Goal: Task Accomplishment & Management: Complete application form

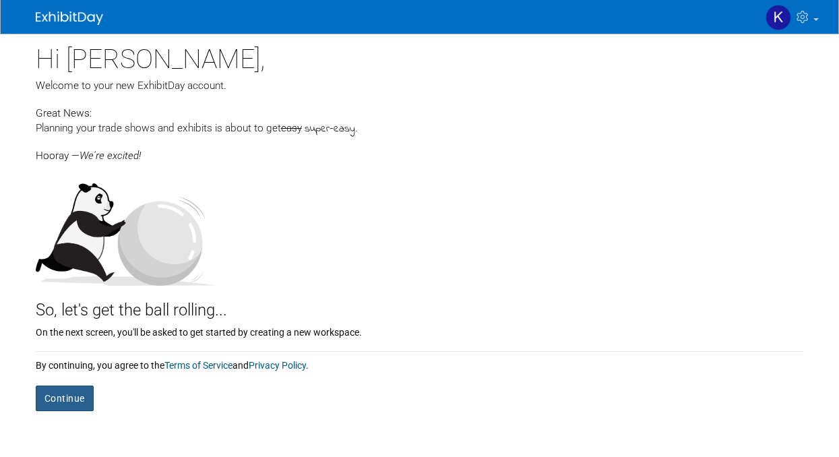
click at [74, 398] on button "Continue" at bounding box center [65, 399] width 58 height 26
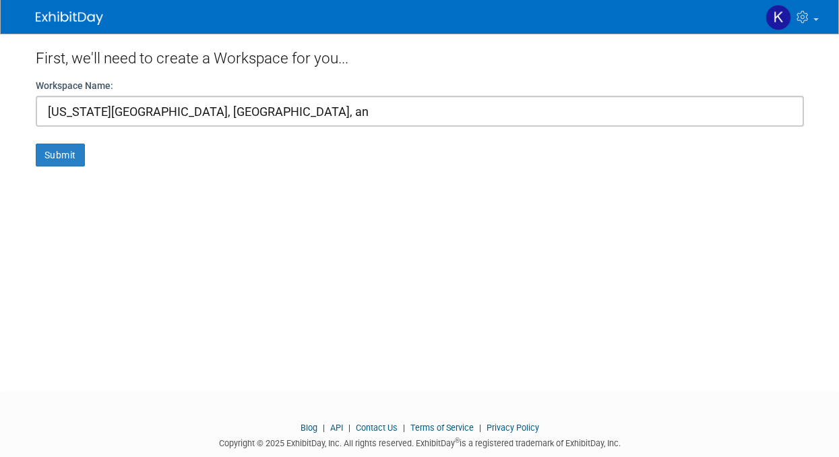
drag, startPoint x: 134, startPoint y: 111, endPoint x: 57, endPoint y: 108, distance: 76.9
click at [57, 108] on input "New Hampshire Farm, Forest, an" at bounding box center [420, 111] width 769 height 31
click at [158, 110] on input "NH Farm, Forest, an" at bounding box center [420, 111] width 769 height 31
click at [98, 113] on input "NH Farm, Forest and Garden Exp" at bounding box center [420, 111] width 769 height 31
click at [230, 113] on input "NH Farm Forest and Garden Exp" at bounding box center [420, 111] width 769 height 31
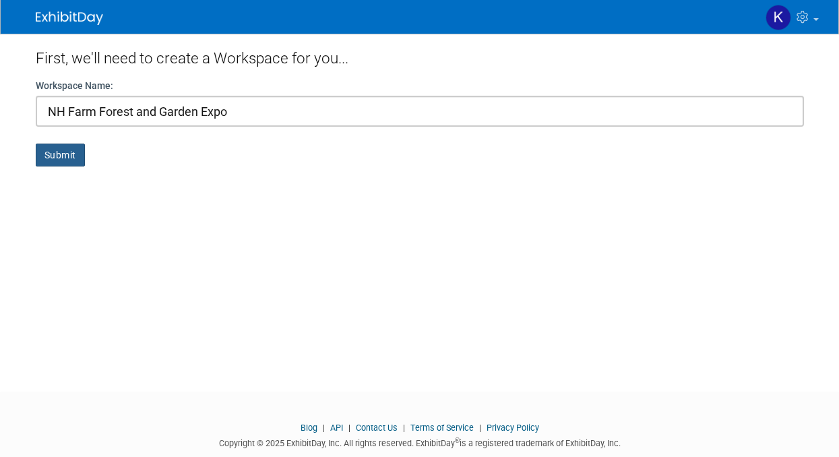
type input "NH Farm Forest and Garden Expo"
click at [51, 154] on button "Submit" at bounding box center [60, 155] width 49 height 23
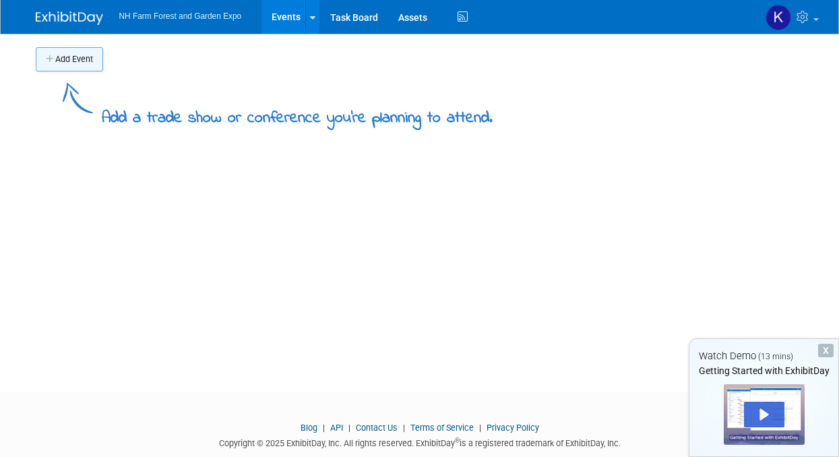
click at [76, 59] on button "Add Event" at bounding box center [69, 59] width 67 height 24
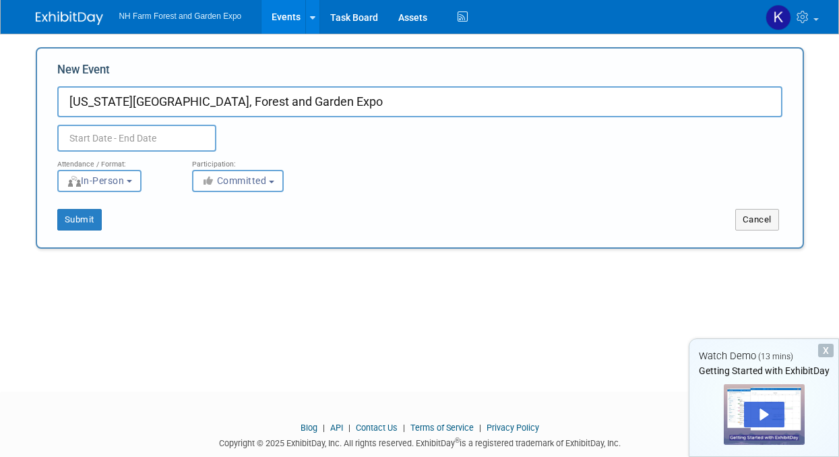
type input "New Hampshire Farm, Forest and Garden Expo"
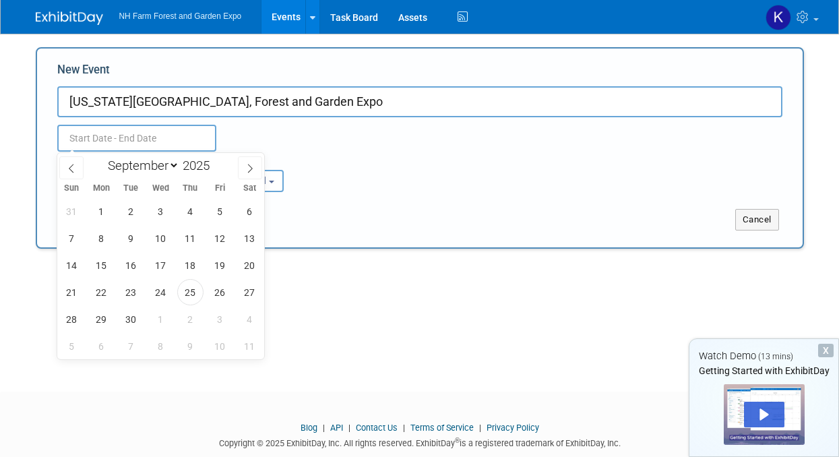
click at [104, 136] on input "text" at bounding box center [136, 138] width 159 height 27
click at [248, 165] on icon at bounding box center [249, 168] width 9 height 9
select select "11"
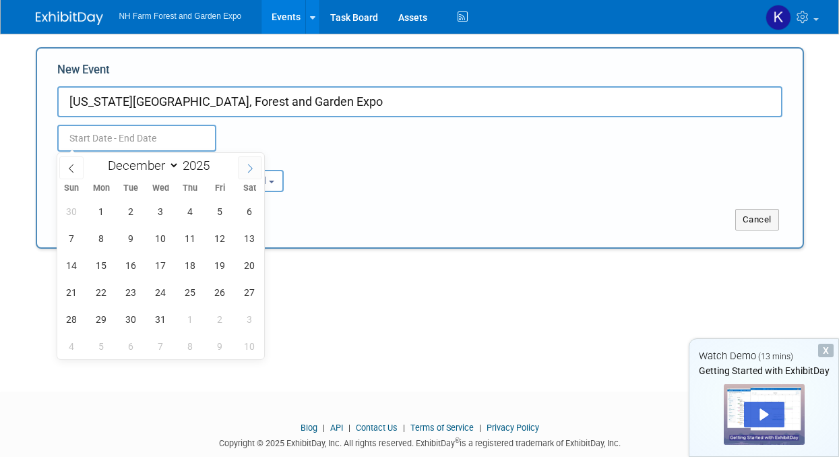
click at [248, 165] on icon at bounding box center [249, 168] width 9 height 9
type input "2026"
click at [248, 165] on icon at bounding box center [249, 168] width 9 height 9
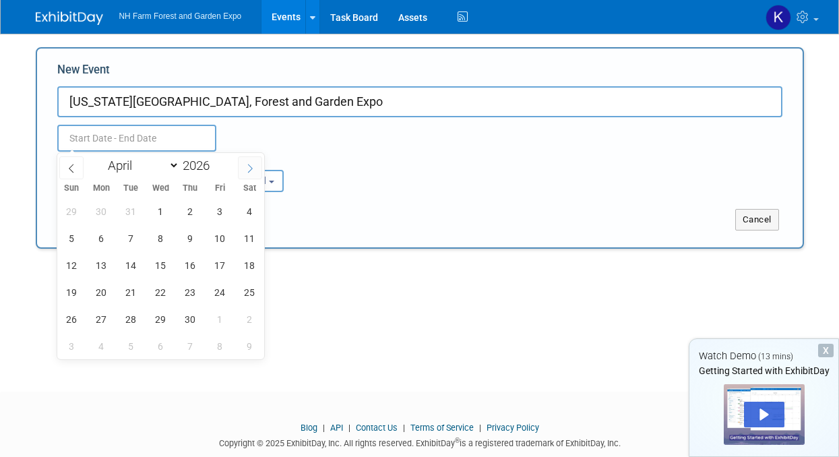
click at [248, 165] on icon at bounding box center [249, 168] width 9 height 9
select select "4"
click at [221, 208] on span "1" at bounding box center [220, 211] width 26 height 26
click at [247, 210] on span "2" at bounding box center [250, 211] width 26 height 26
type input "May 1, 2026 to May 2, 2026"
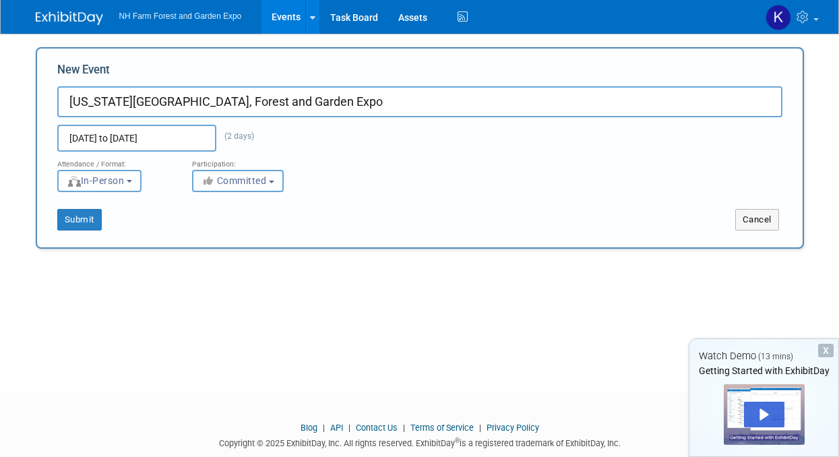
click at [273, 183] on button "Committed" at bounding box center [238, 181] width 92 height 22
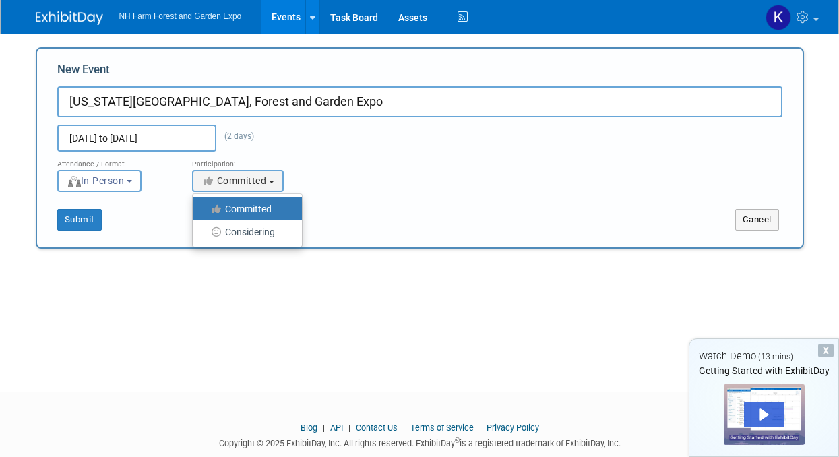
click at [300, 181] on div "<i class="fas fa-thumbs-up" style="color: #a5a5a5; padding-right: 2px; min-widt…" at bounding box center [249, 181] width 115 height 22
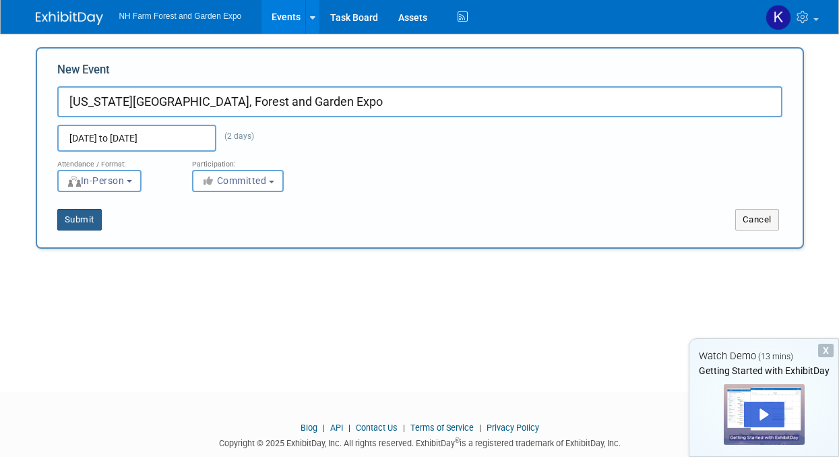
click at [82, 221] on button "Submit" at bounding box center [79, 220] width 44 height 22
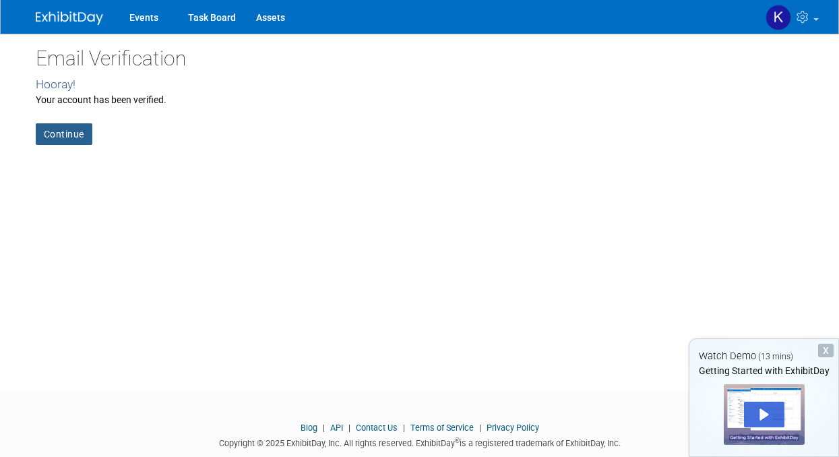
click at [79, 133] on link "Continue" at bounding box center [64, 134] width 57 height 22
